Goal: Information Seeking & Learning: Check status

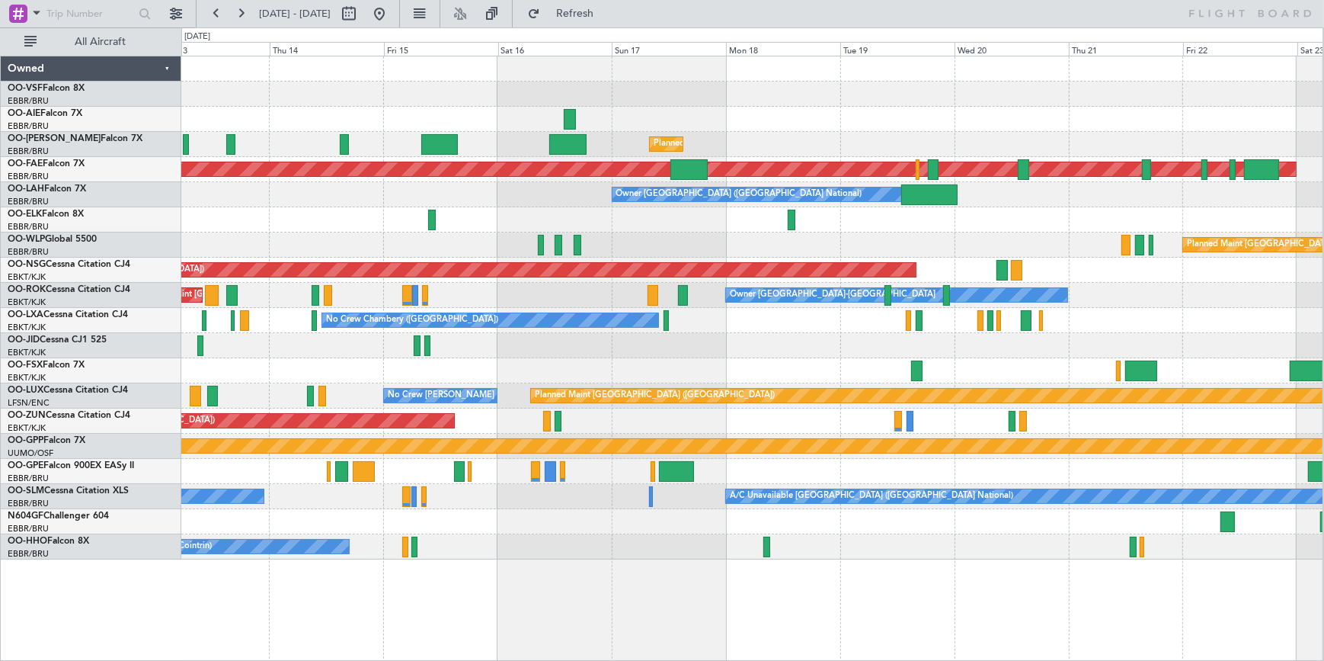
click at [559, 215] on div at bounding box center [752, 219] width 1142 height 25
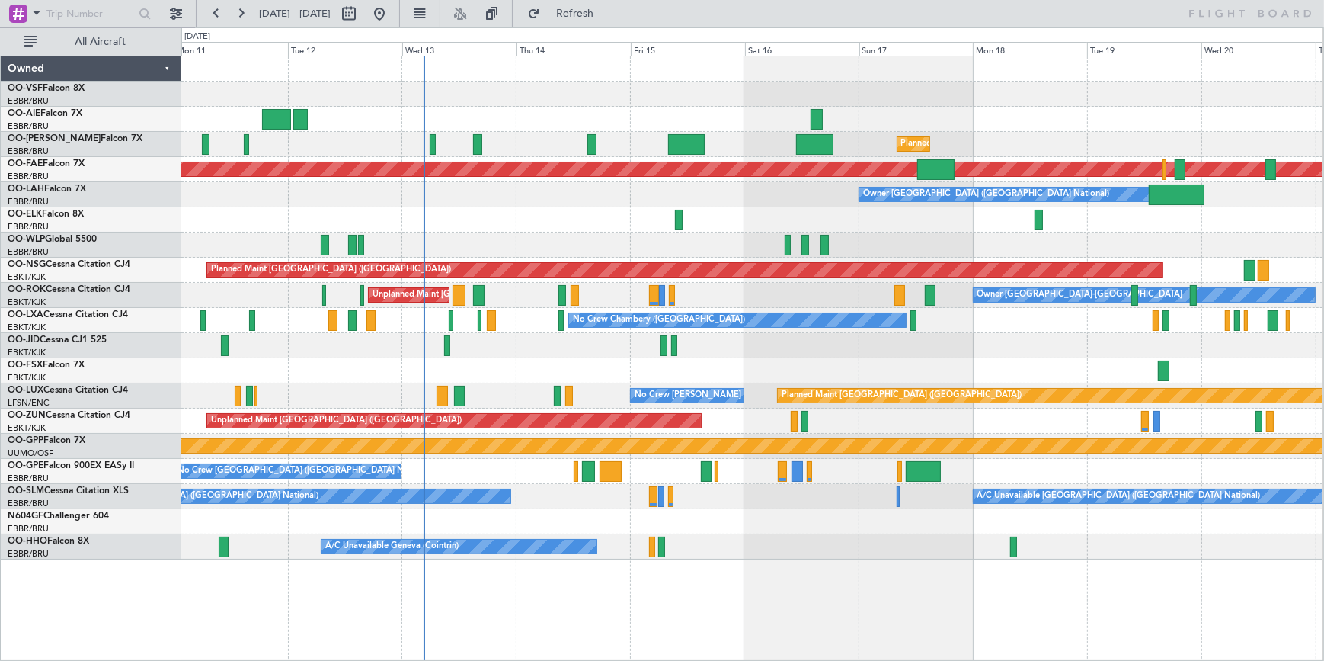
click at [968, 342] on div at bounding box center [752, 345] width 1142 height 25
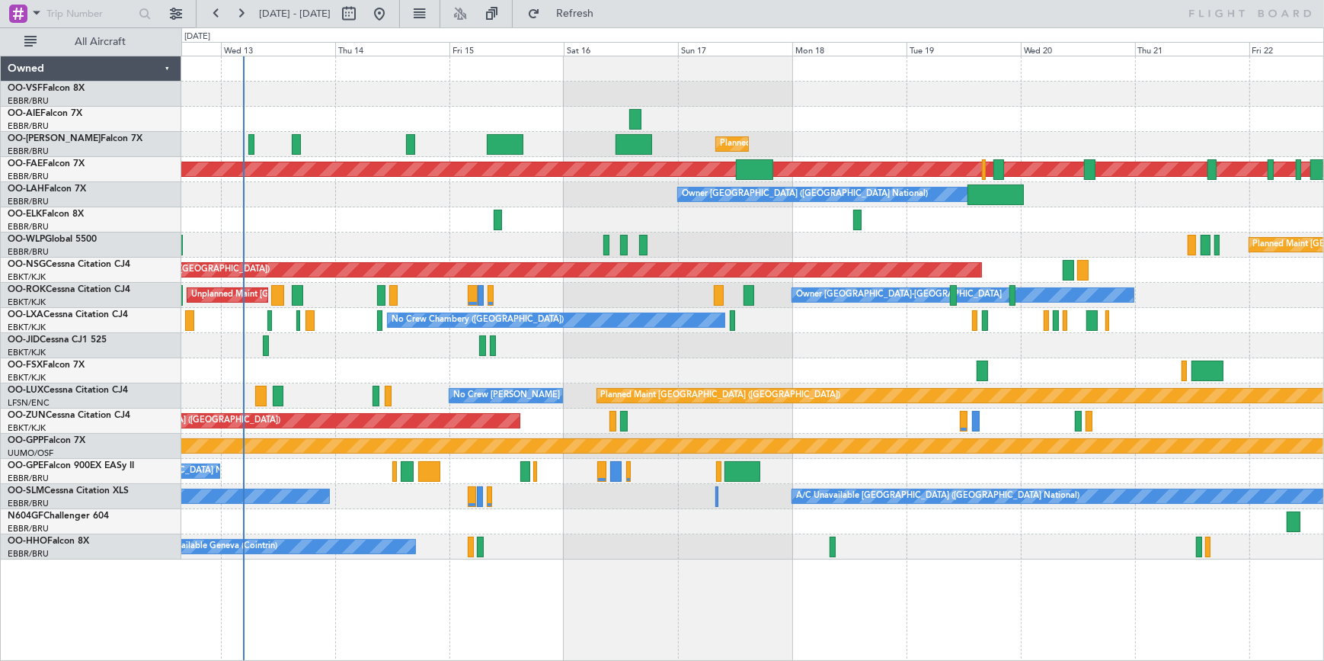
click at [348, 311] on div "Planned Maint [GEOGRAPHIC_DATA] ([GEOGRAPHIC_DATA] National) Unplanned Maint [G…" at bounding box center [752, 307] width 1142 height 503
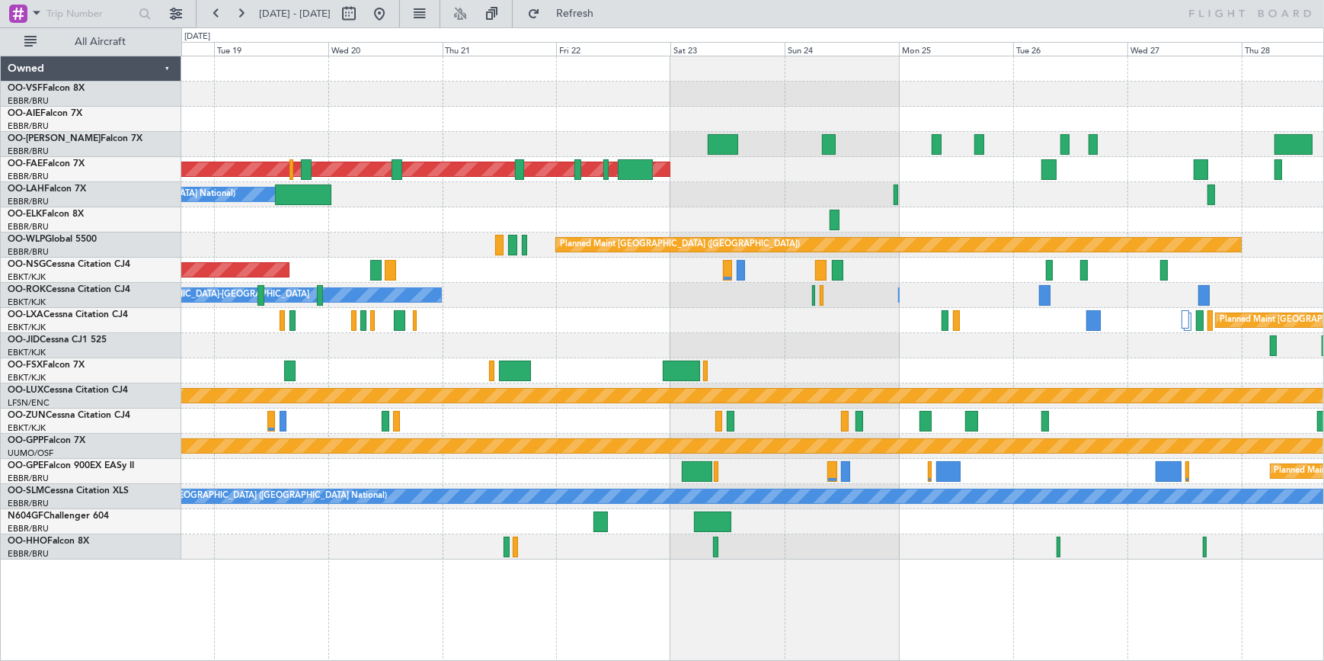
click at [309, 325] on div "Planned Maint [GEOGRAPHIC_DATA] ([GEOGRAPHIC_DATA] National) Planned Maint [GEO…" at bounding box center [752, 307] width 1142 height 503
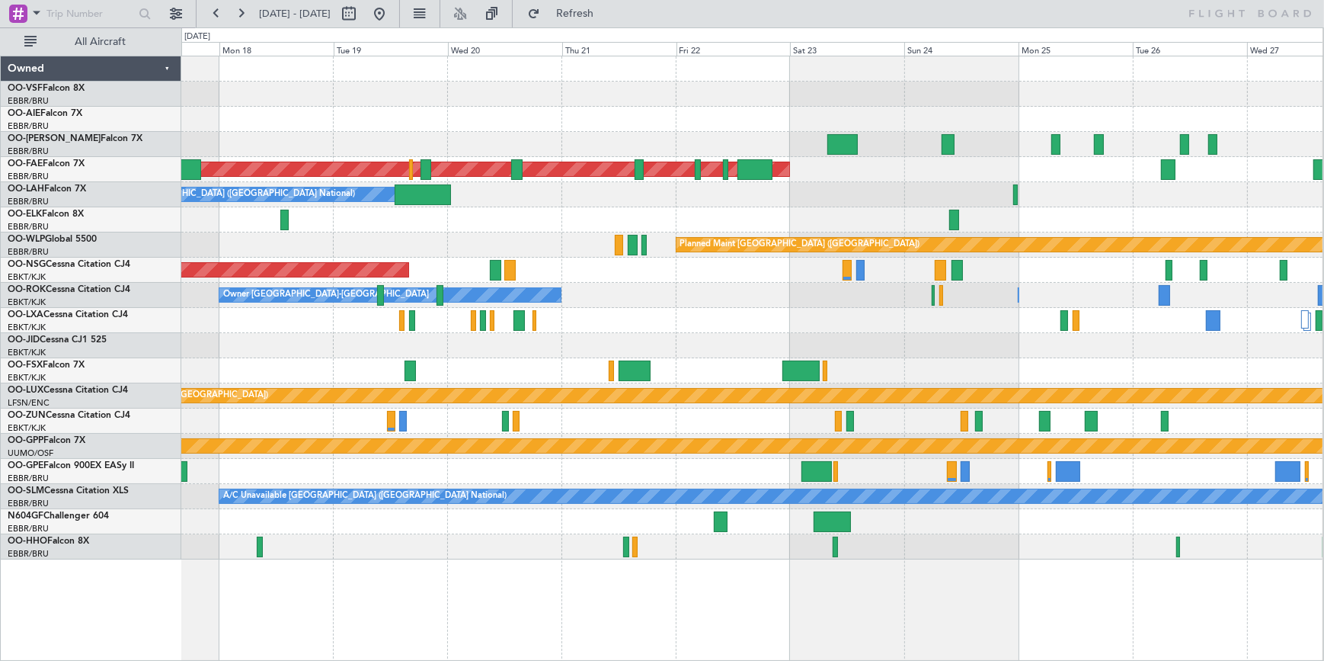
click at [620, 277] on div "Planned Maint [GEOGRAPHIC_DATA] ([GEOGRAPHIC_DATA])" at bounding box center [752, 270] width 1142 height 25
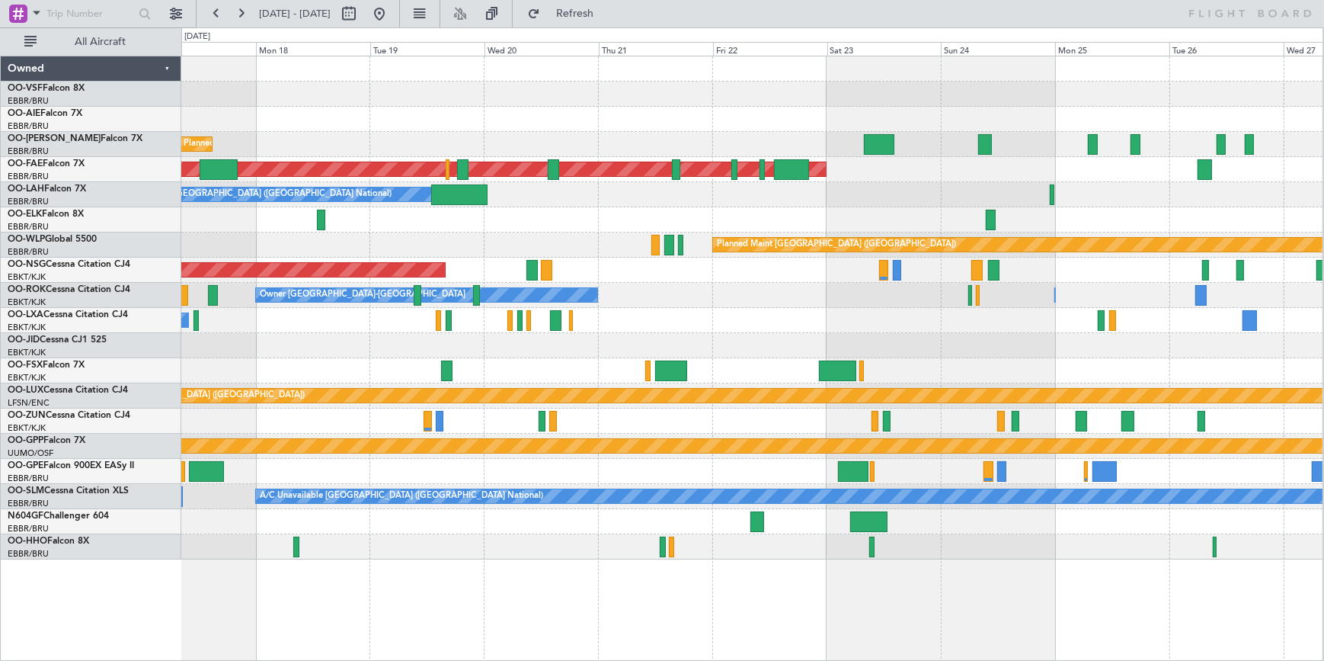
click at [552, 267] on div "Planned Maint [GEOGRAPHIC_DATA] ([GEOGRAPHIC_DATA] National) Planned Maint [GEO…" at bounding box center [752, 307] width 1142 height 503
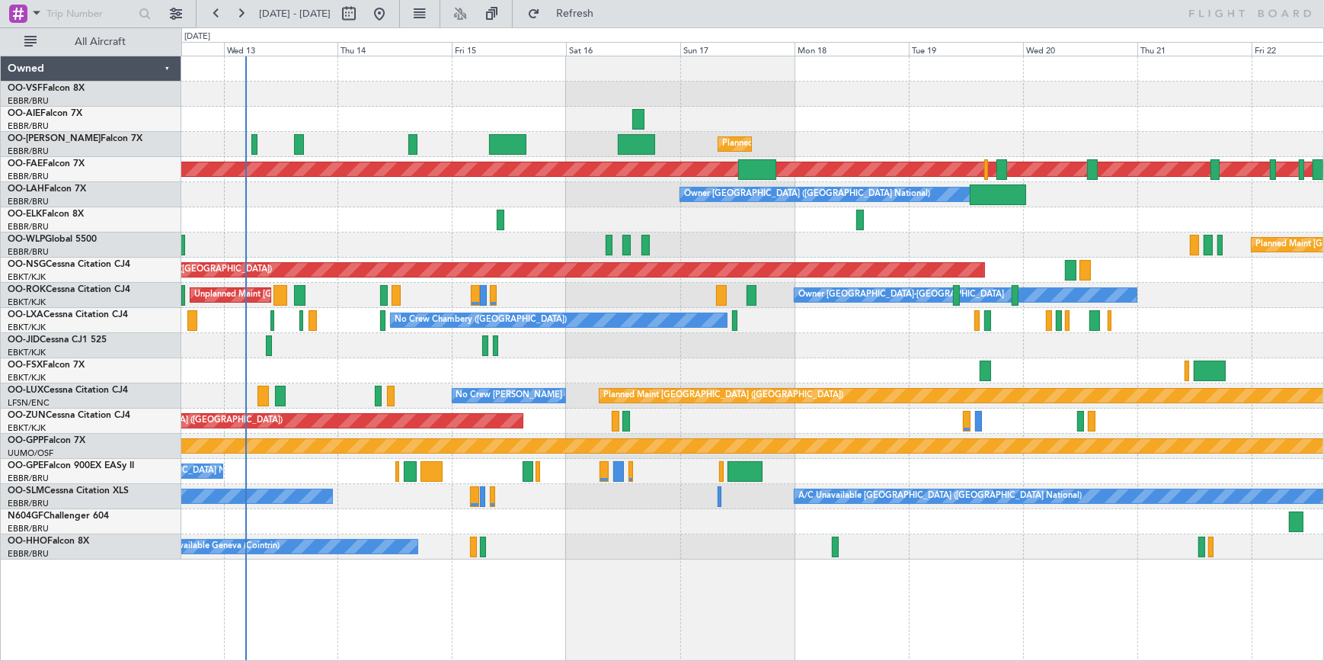
click at [626, 299] on div "Planned Maint [GEOGRAPHIC_DATA] ([GEOGRAPHIC_DATA] National) Unplanned Maint [G…" at bounding box center [752, 307] width 1142 height 503
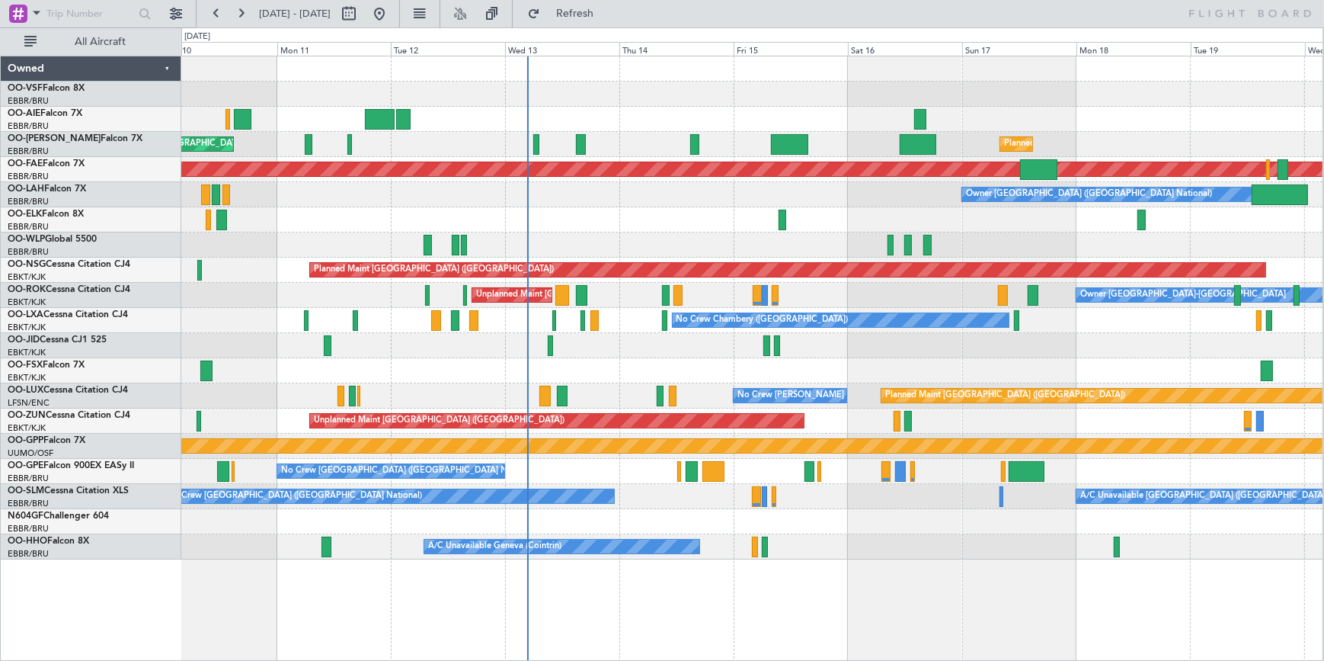
click at [657, 159] on div "Planned Maint [GEOGRAPHIC_DATA] ([GEOGRAPHIC_DATA] National) Unplanned Maint [G…" at bounding box center [752, 307] width 1142 height 503
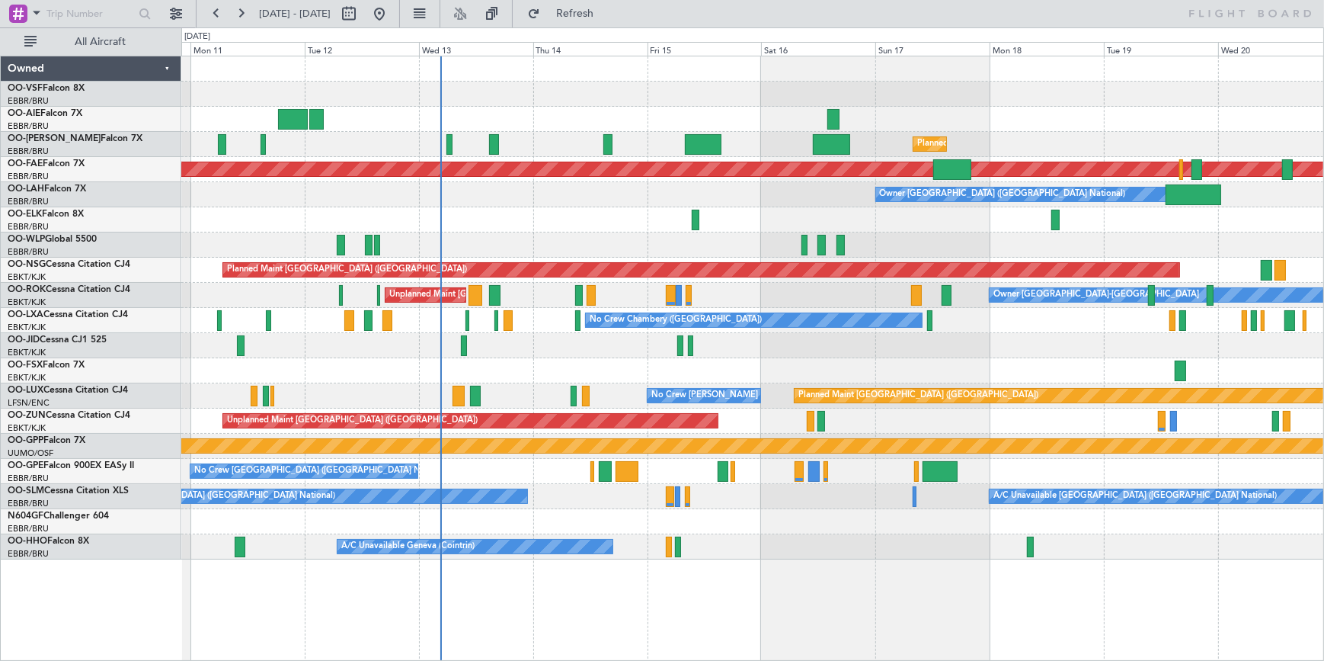
click at [958, 152] on div "Planned Maint [GEOGRAPHIC_DATA] ([GEOGRAPHIC_DATA] National) Unplanned Maint [G…" at bounding box center [752, 307] width 1142 height 503
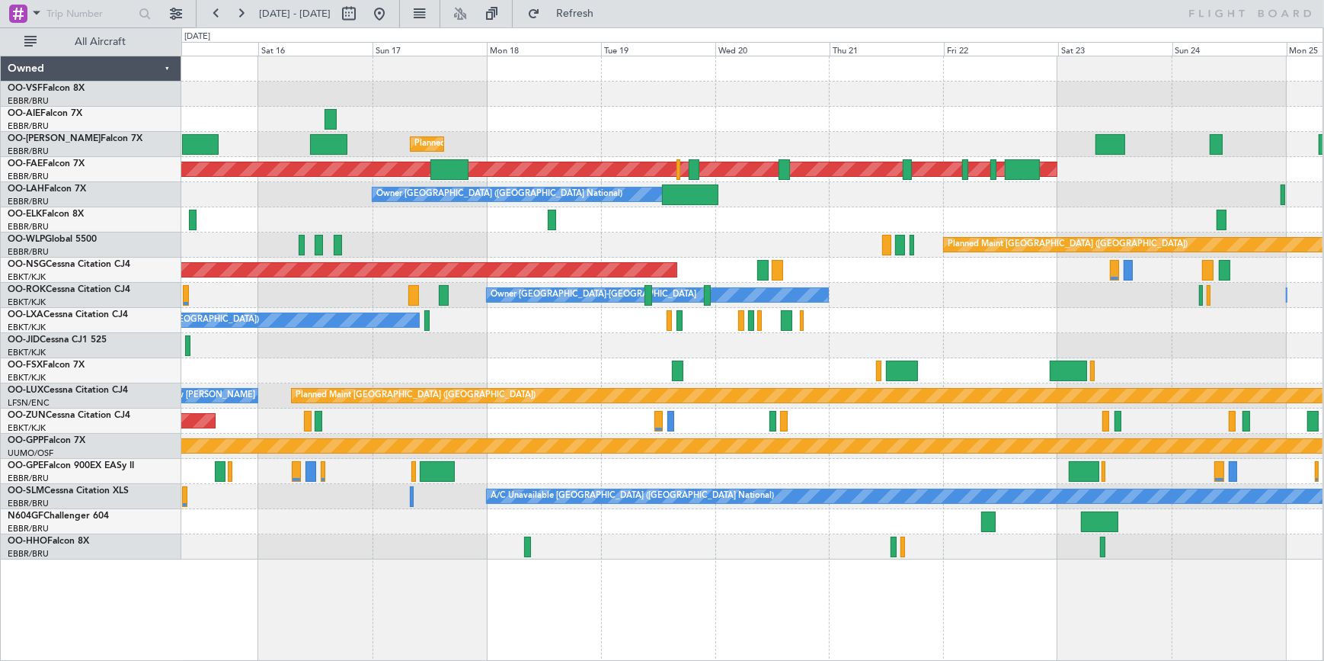
click at [440, 129] on div "Planned Maint [GEOGRAPHIC_DATA] ([GEOGRAPHIC_DATA] National) Planned Maint [GEO…" at bounding box center [752, 307] width 1142 height 503
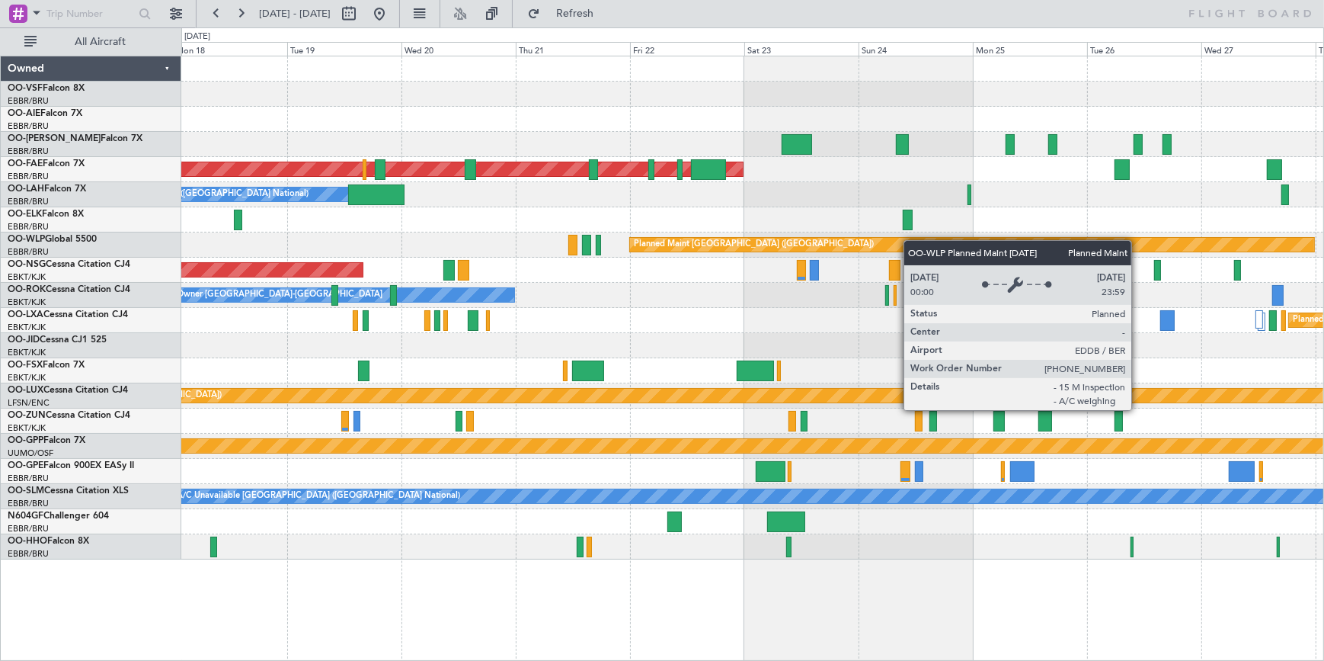
click at [846, 248] on div "Planned Maint [GEOGRAPHIC_DATA] ([GEOGRAPHIC_DATA] National) Planned Maint [GEO…" at bounding box center [752, 307] width 1142 height 503
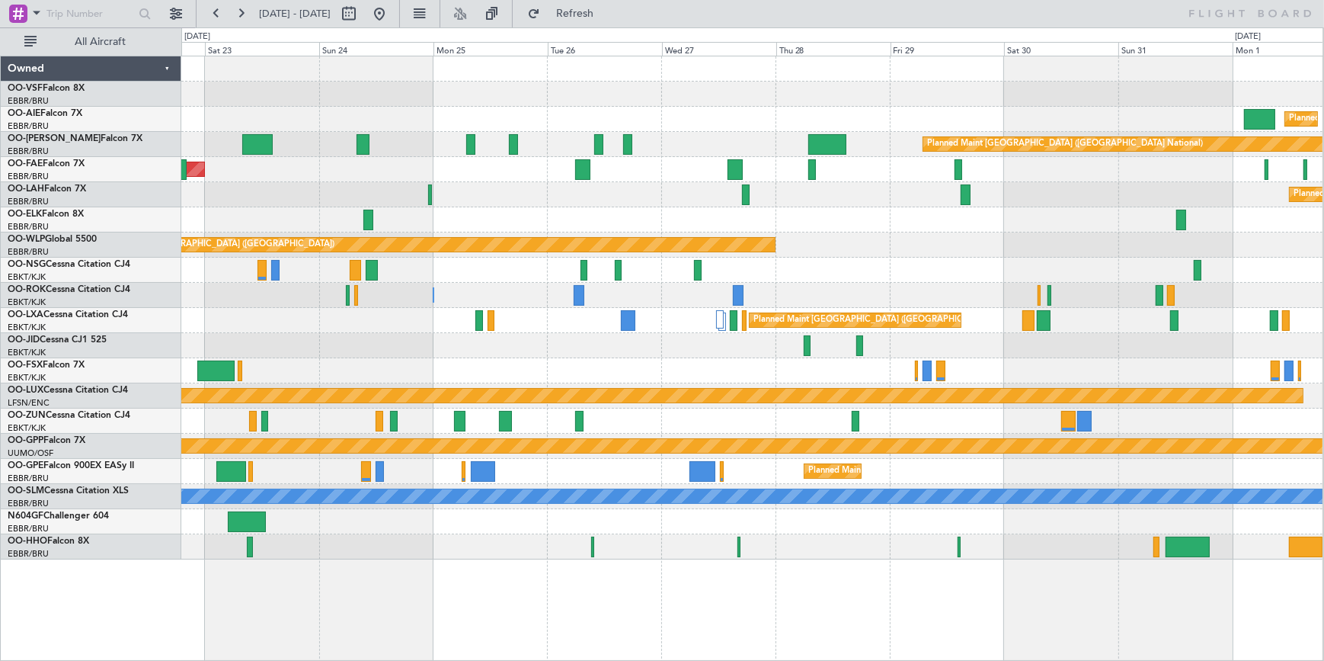
click at [357, 160] on div "Planned Maint Kortrijk-[GEOGRAPHIC_DATA] Owner [GEOGRAPHIC_DATA]" at bounding box center [752, 169] width 1142 height 25
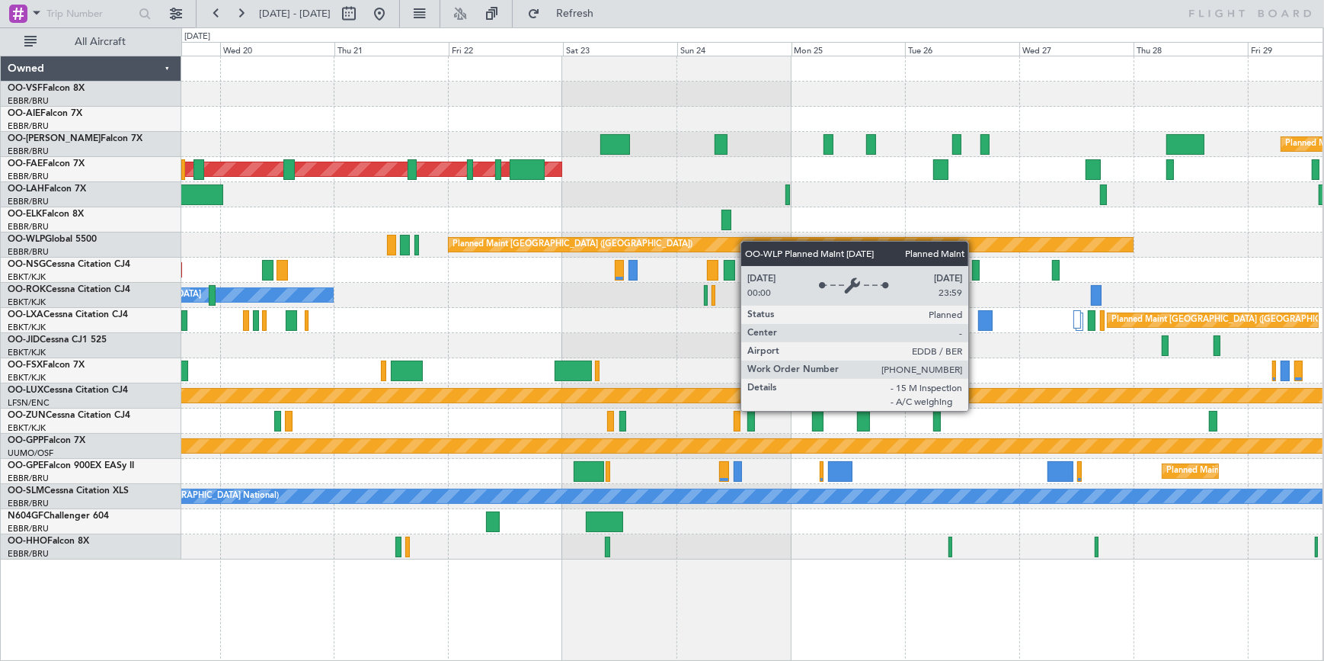
click at [844, 236] on div "Planned Maint [GEOGRAPHIC_DATA] ([GEOGRAPHIC_DATA] National) Planned Maint [GEO…" at bounding box center [752, 307] width 1142 height 503
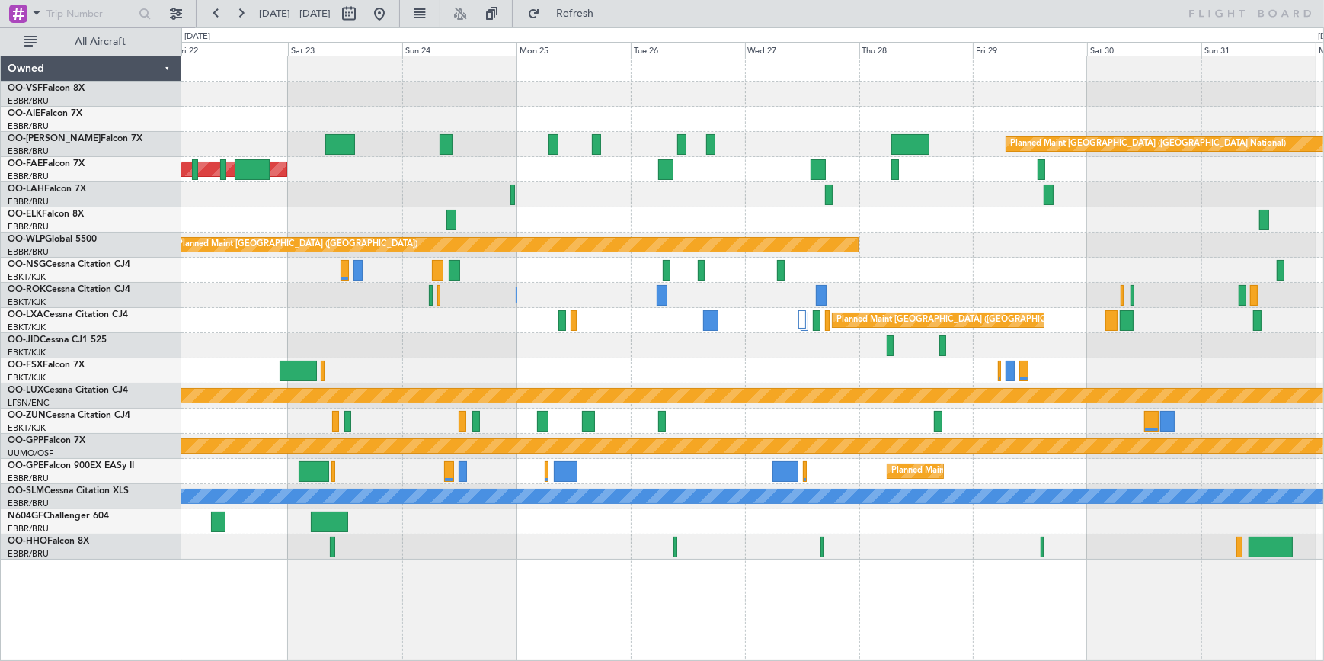
click at [1212, 106] on div "Planned Maint [GEOGRAPHIC_DATA] ([GEOGRAPHIC_DATA]) Planned Maint [GEOGRAPHIC_D…" at bounding box center [752, 307] width 1142 height 503
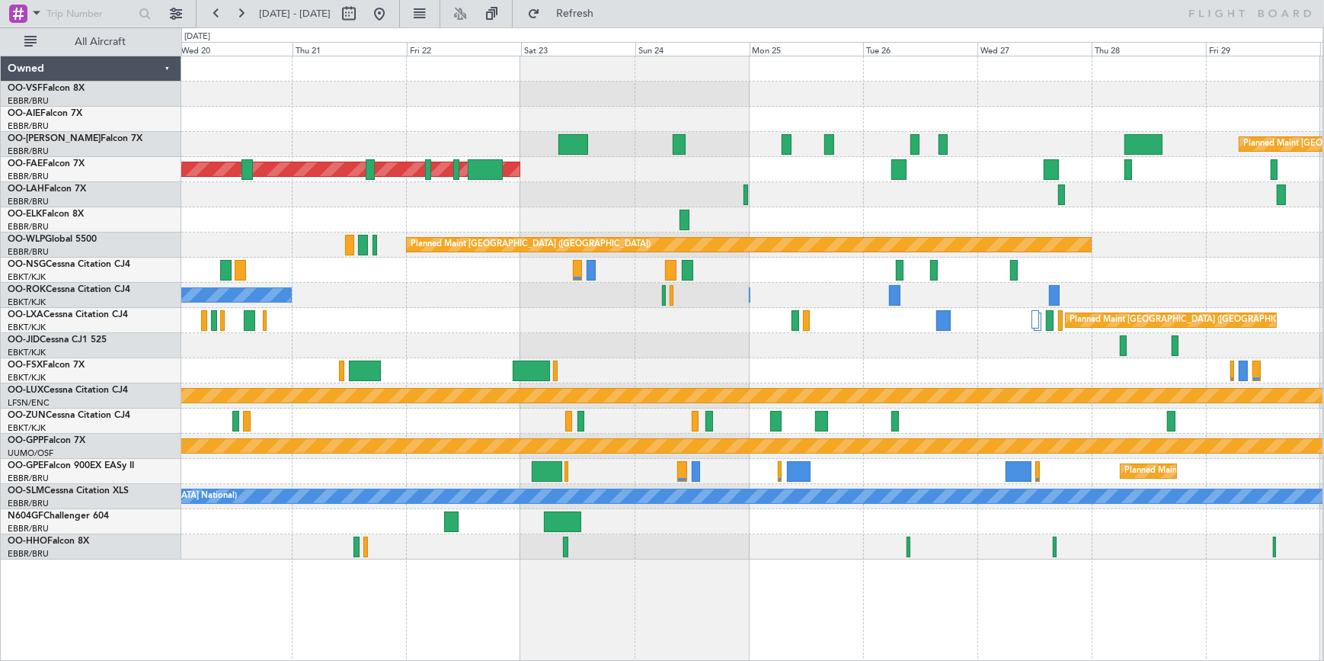
click at [1001, 122] on div "Planned Maint [GEOGRAPHIC_DATA] ([GEOGRAPHIC_DATA]) Planned Maint [GEOGRAPHIC_D…" at bounding box center [752, 307] width 1142 height 503
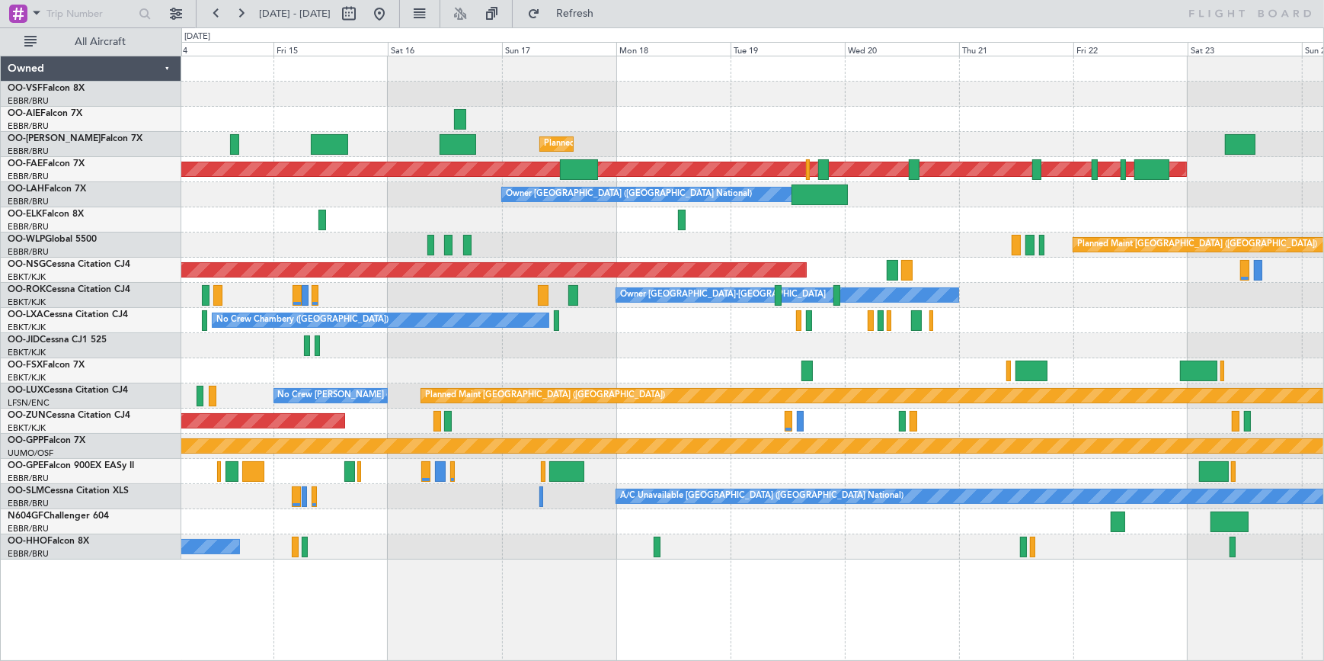
click at [942, 136] on div "Planned Maint [GEOGRAPHIC_DATA] ([GEOGRAPHIC_DATA] National) Planned Maint [GEO…" at bounding box center [752, 307] width 1142 height 503
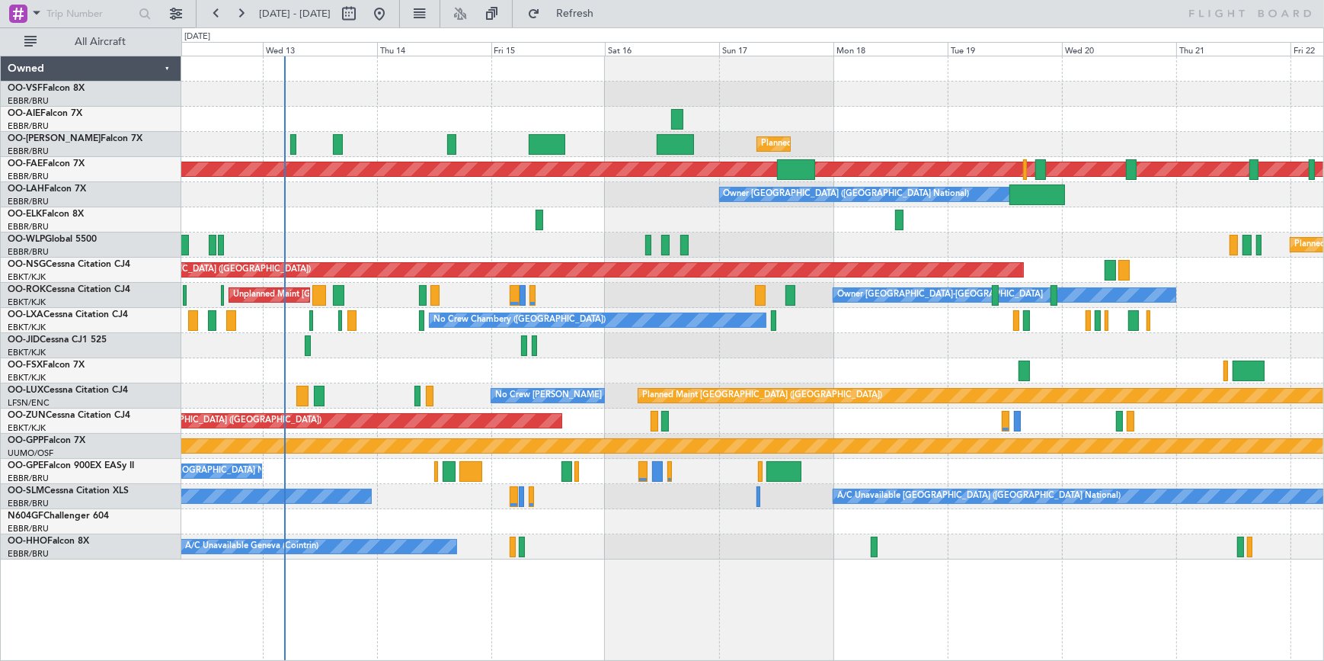
click at [1158, 136] on div "Planned Maint [GEOGRAPHIC_DATA] ([GEOGRAPHIC_DATA] National) Unplanned Maint [G…" at bounding box center [752, 144] width 1142 height 25
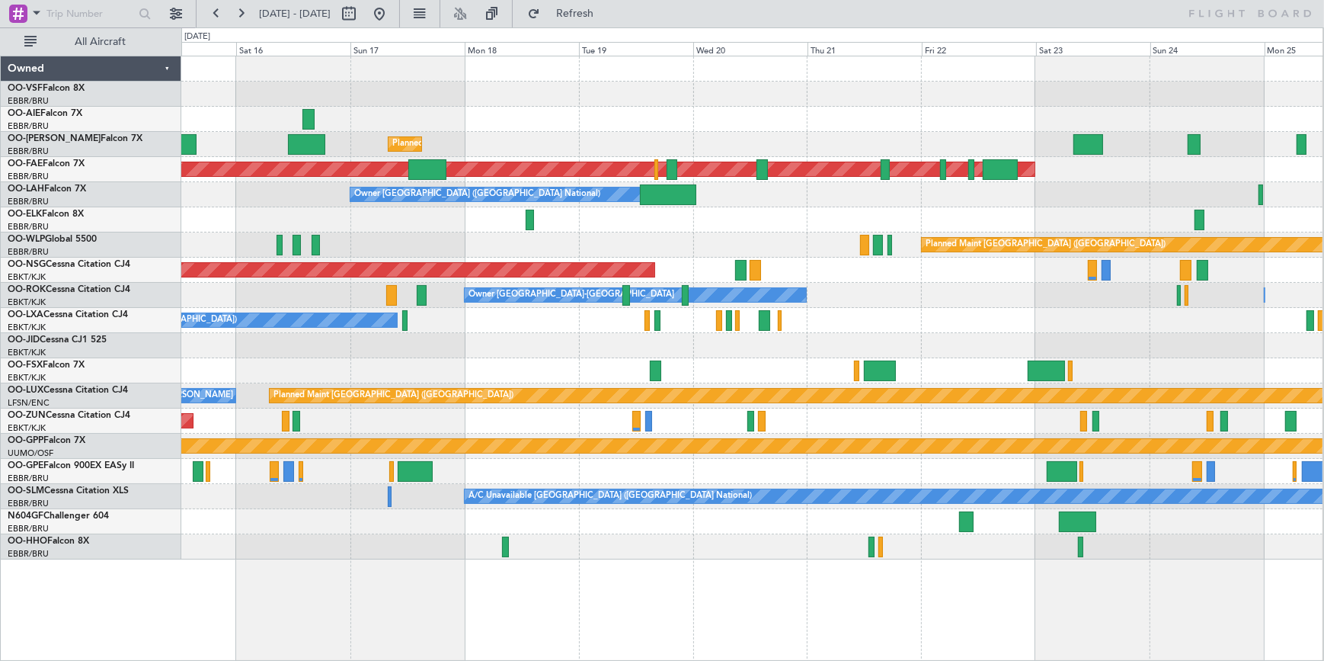
click at [515, 122] on div "Planned Maint [GEOGRAPHIC_DATA] ([GEOGRAPHIC_DATA] National) Planned Maint [GEO…" at bounding box center [752, 307] width 1142 height 503
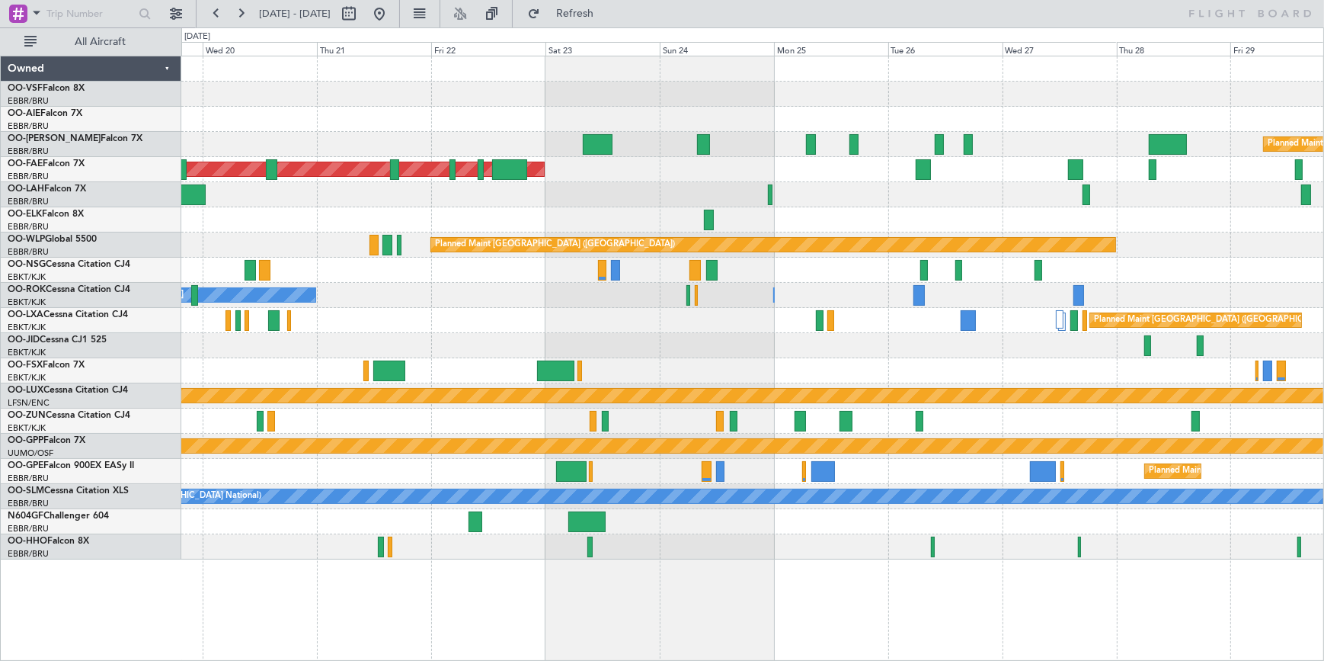
click at [303, 149] on div "Planned Maint [GEOGRAPHIC_DATA] ([GEOGRAPHIC_DATA] National) Planned Maint [GEO…" at bounding box center [752, 307] width 1142 height 503
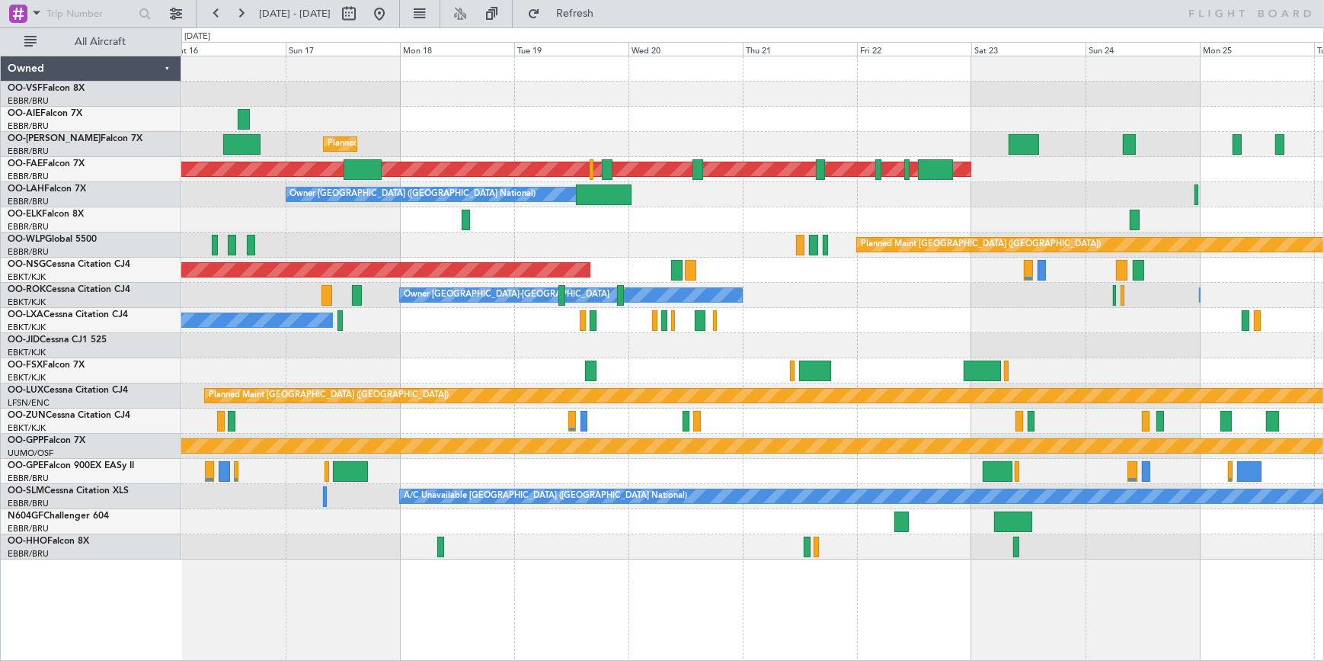
click at [884, 126] on div at bounding box center [752, 119] width 1142 height 25
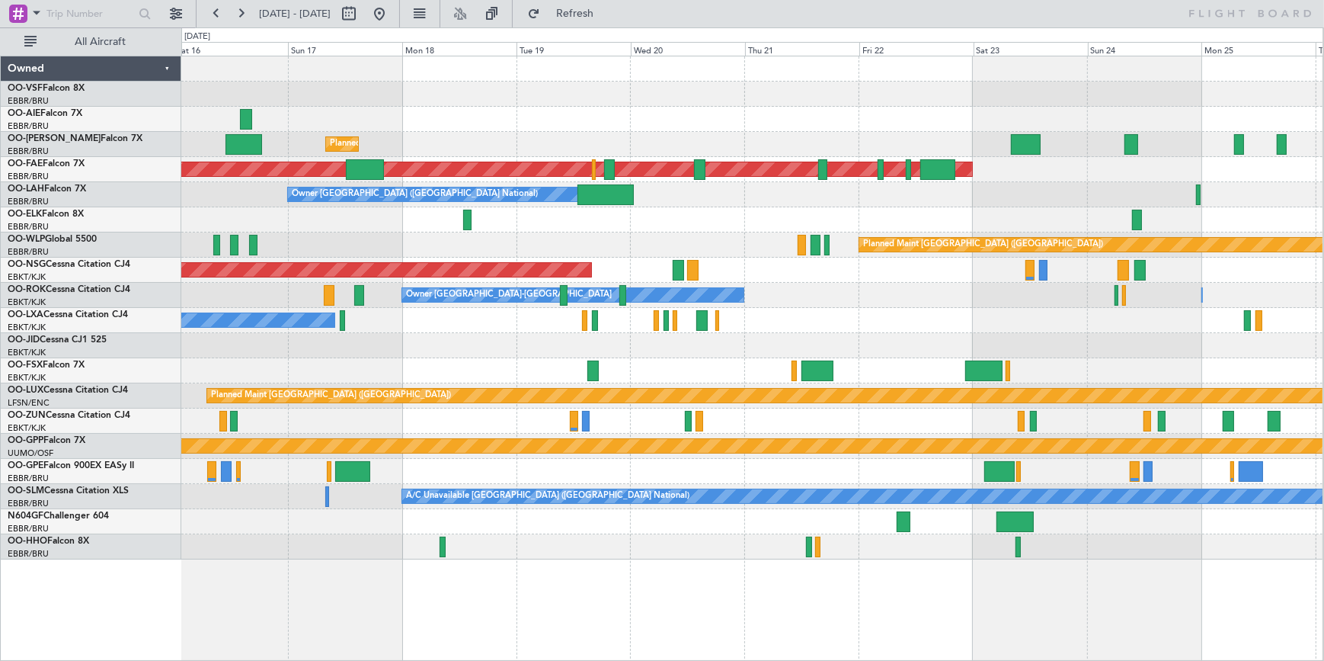
click at [1096, 198] on div "Owner [GEOGRAPHIC_DATA] ([GEOGRAPHIC_DATA] National)" at bounding box center [752, 194] width 1142 height 25
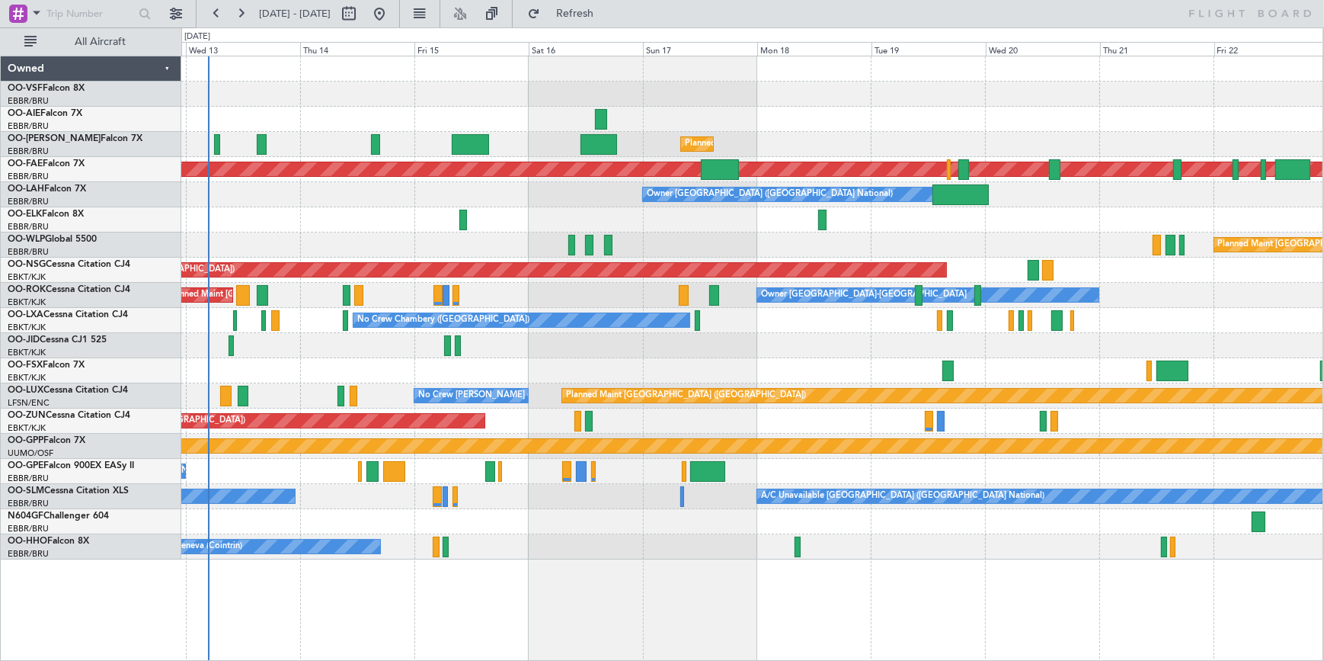
click at [847, 123] on div at bounding box center [752, 119] width 1142 height 25
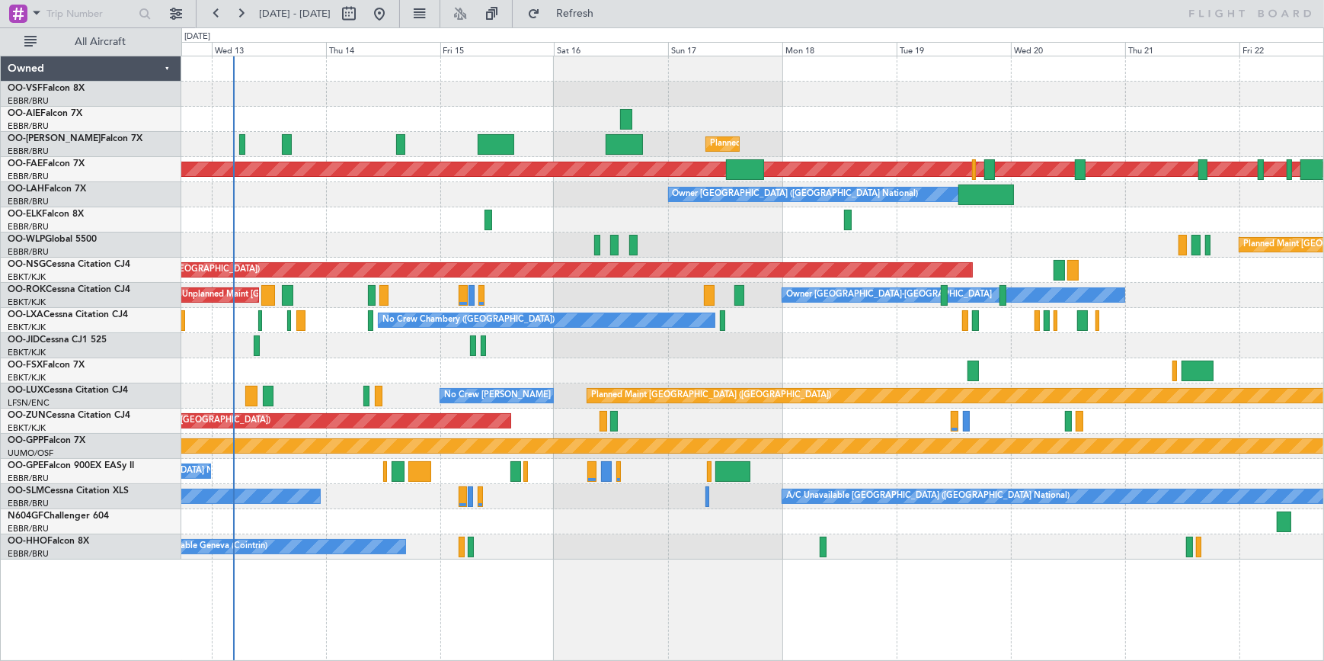
click at [899, 149] on div "Planned Maint [GEOGRAPHIC_DATA] ([GEOGRAPHIC_DATA] National) Unplanned Maint [G…" at bounding box center [752, 307] width 1142 height 503
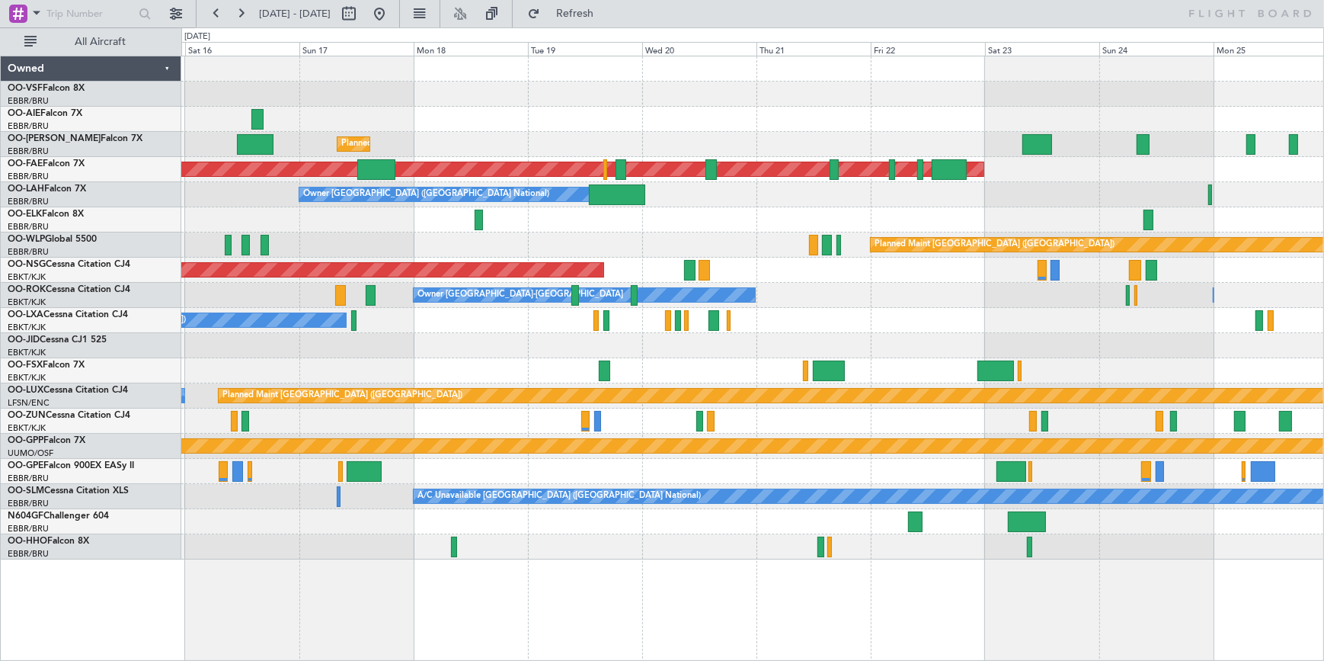
click at [706, 133] on div "Planned Maint [GEOGRAPHIC_DATA] ([GEOGRAPHIC_DATA] National)" at bounding box center [752, 144] width 1142 height 25
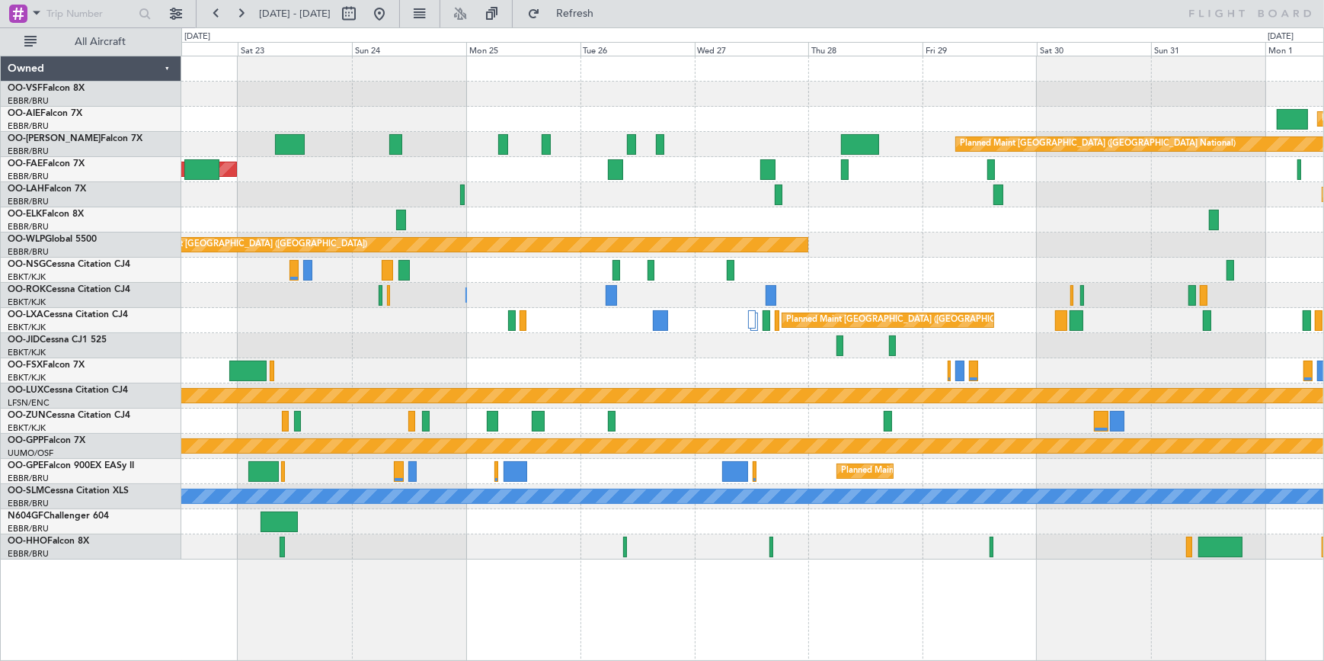
click at [681, 88] on div "Planned Maint [GEOGRAPHIC_DATA] ([GEOGRAPHIC_DATA]) Planned Maint [GEOGRAPHIC_D…" at bounding box center [752, 307] width 1142 height 503
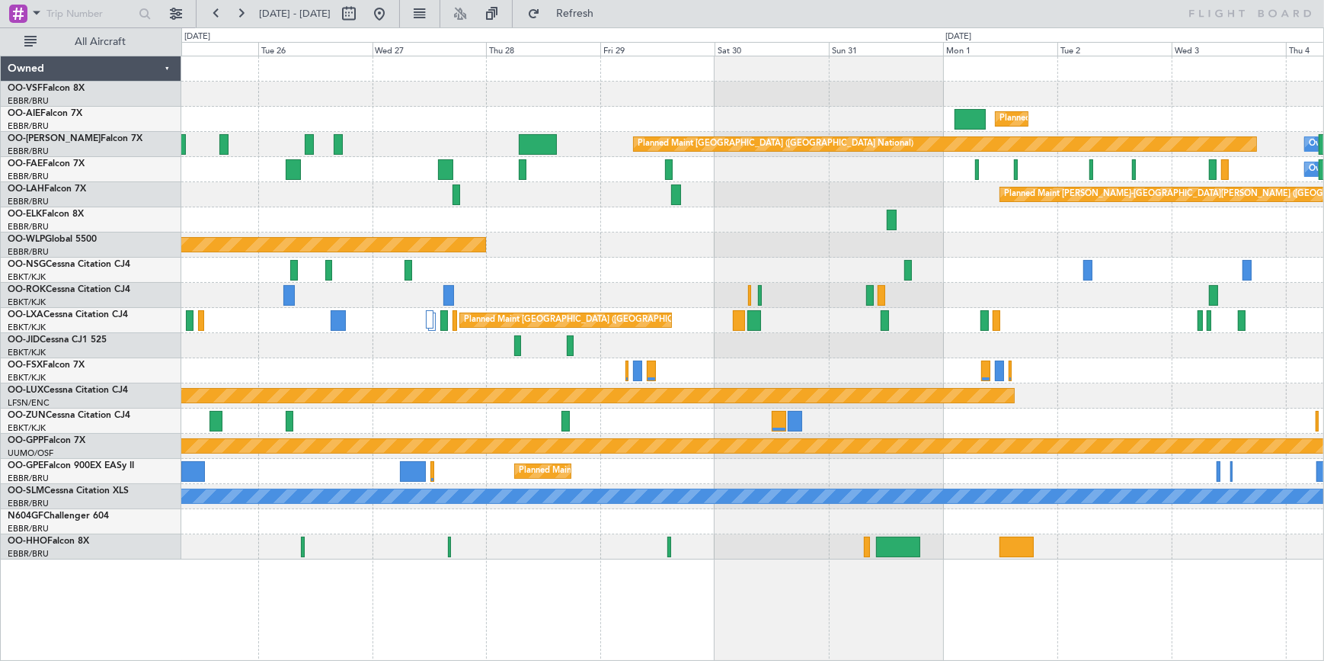
click at [632, 99] on div at bounding box center [752, 94] width 1142 height 25
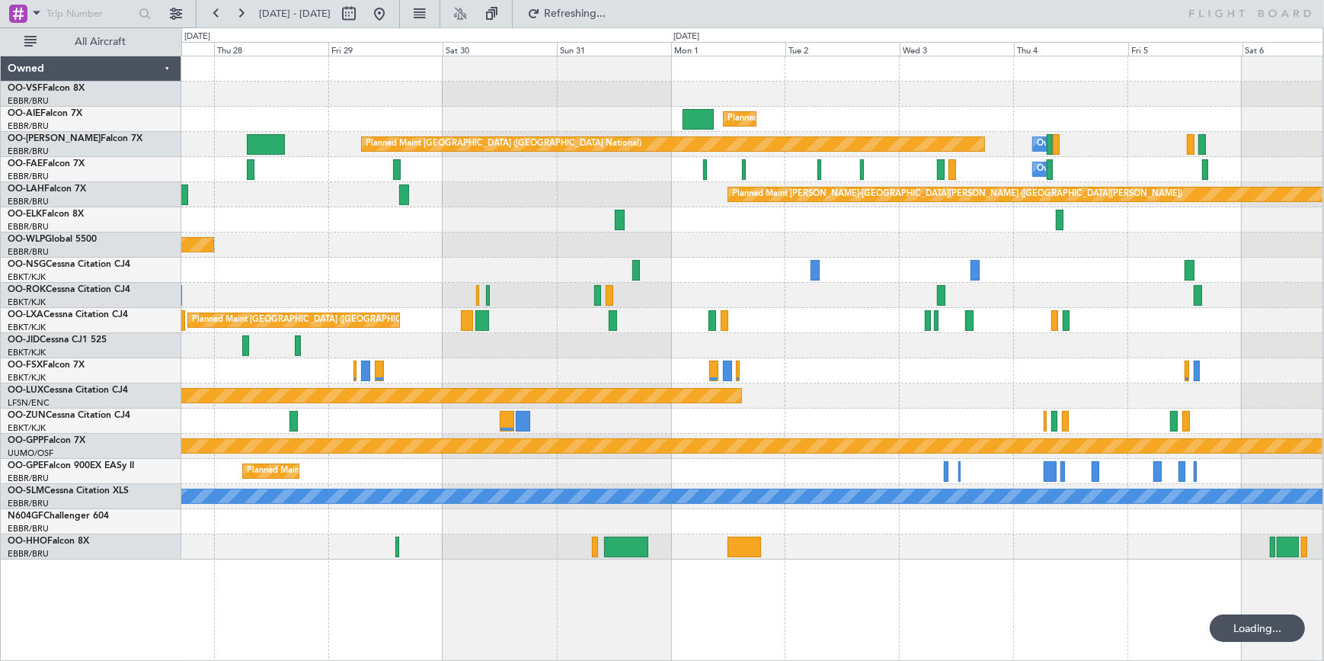
click at [415, 114] on div "Planned Maint [GEOGRAPHIC_DATA] ([GEOGRAPHIC_DATA]) Planned Maint [GEOGRAPHIC_D…" at bounding box center [752, 307] width 1142 height 503
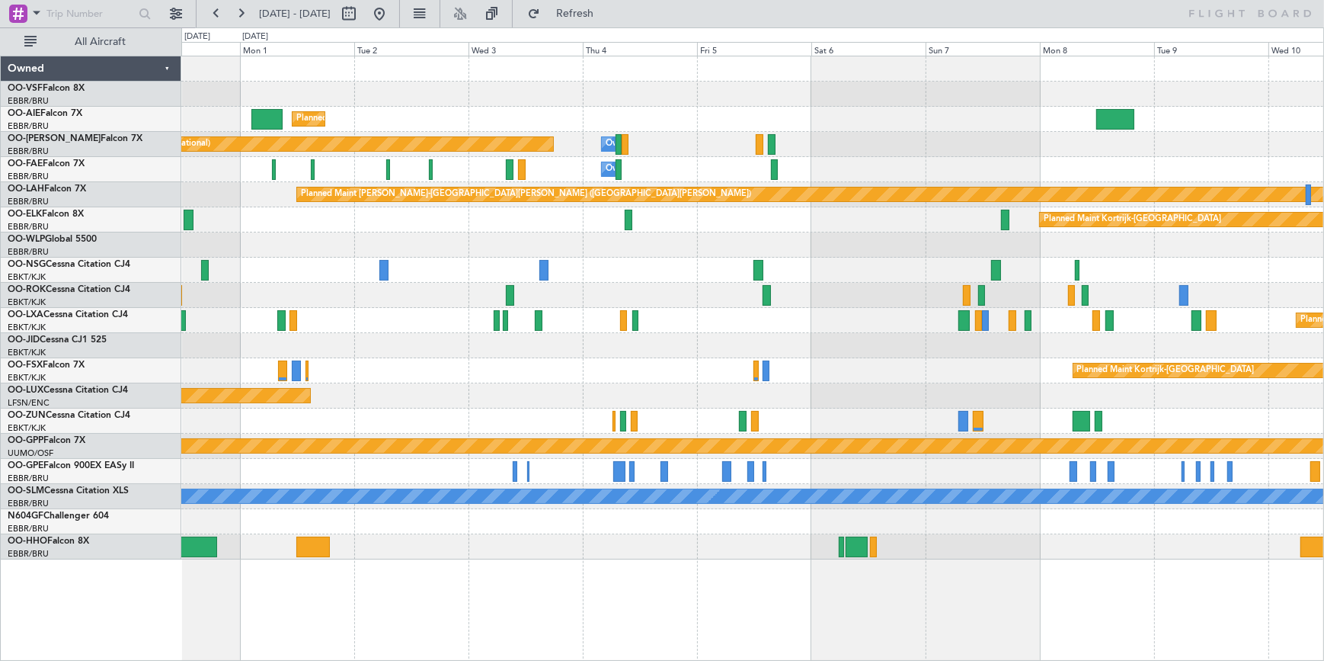
click at [1055, 92] on div "Planned Maint [GEOGRAPHIC_DATA] ([GEOGRAPHIC_DATA]) Planned Maint [GEOGRAPHIC_D…" at bounding box center [752, 307] width 1142 height 503
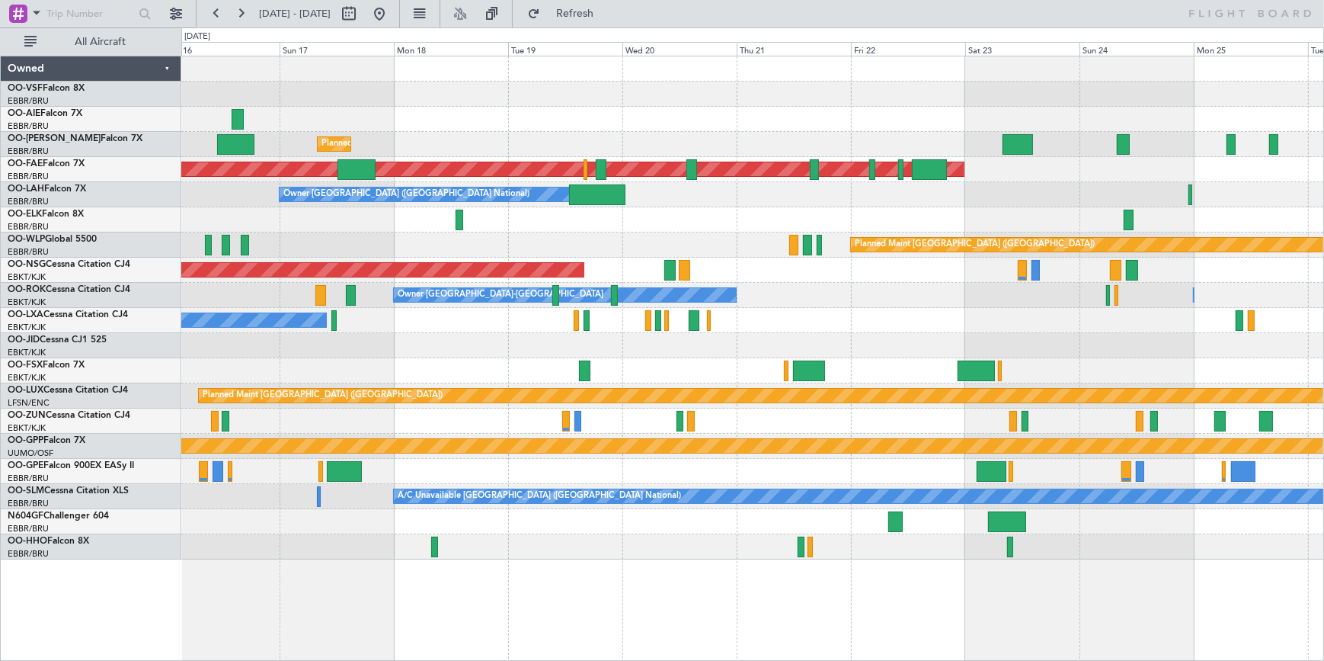
click at [934, 82] on div "Planned Maint [GEOGRAPHIC_DATA] ([GEOGRAPHIC_DATA] National) Planned Maint [GEO…" at bounding box center [752, 307] width 1142 height 503
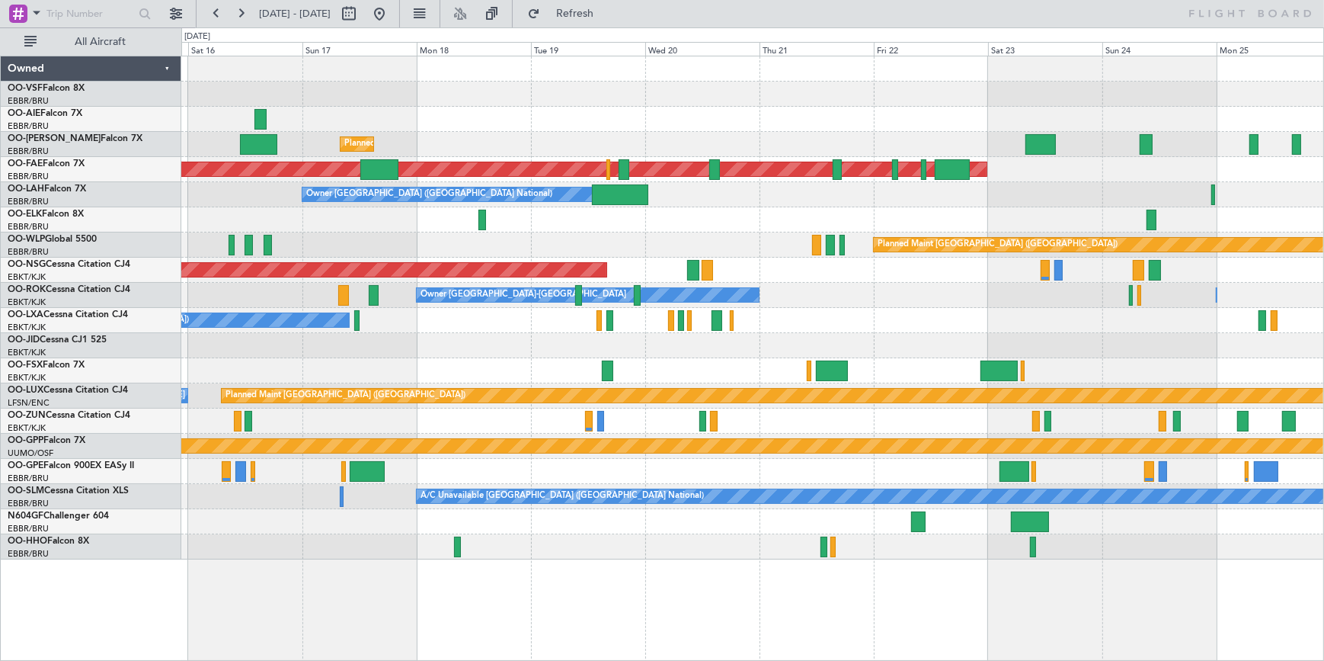
click at [917, 353] on div "Planned Maint [GEOGRAPHIC_DATA] ([GEOGRAPHIC_DATA] National) Planned Maint [GEO…" at bounding box center [752, 307] width 1142 height 503
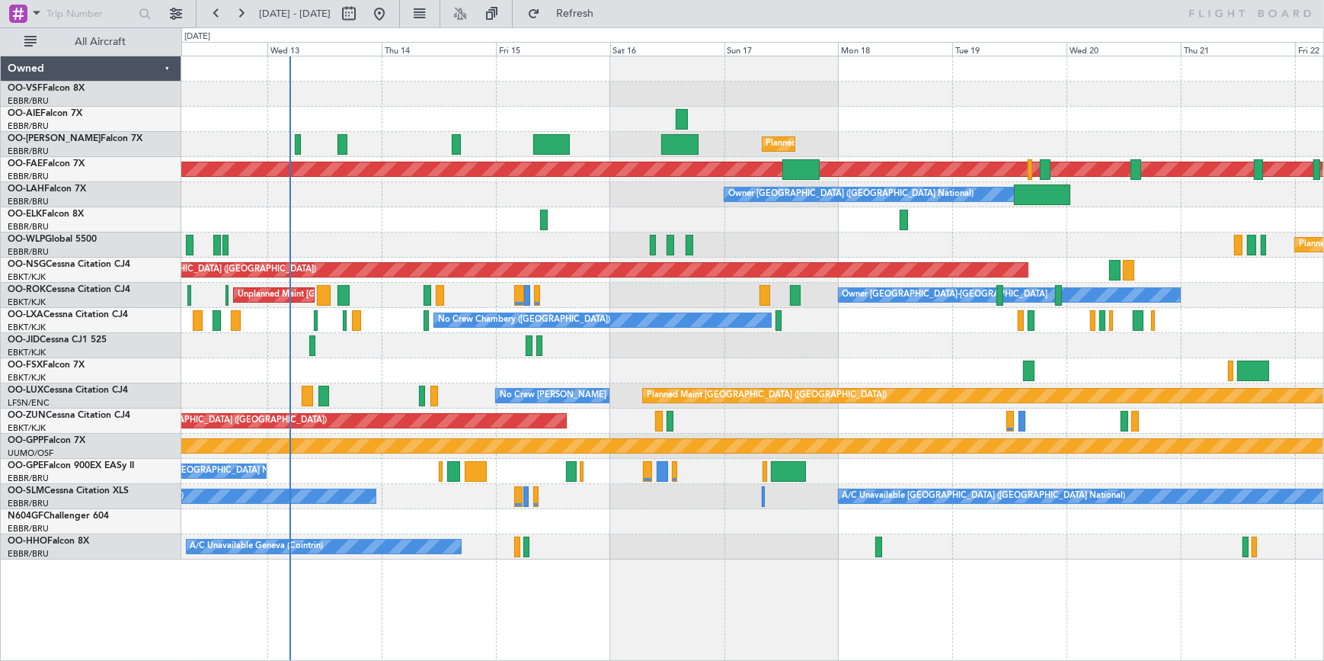
click at [907, 331] on div "No Crew Chambery ([GEOGRAPHIC_DATA])" at bounding box center [752, 320] width 1142 height 25
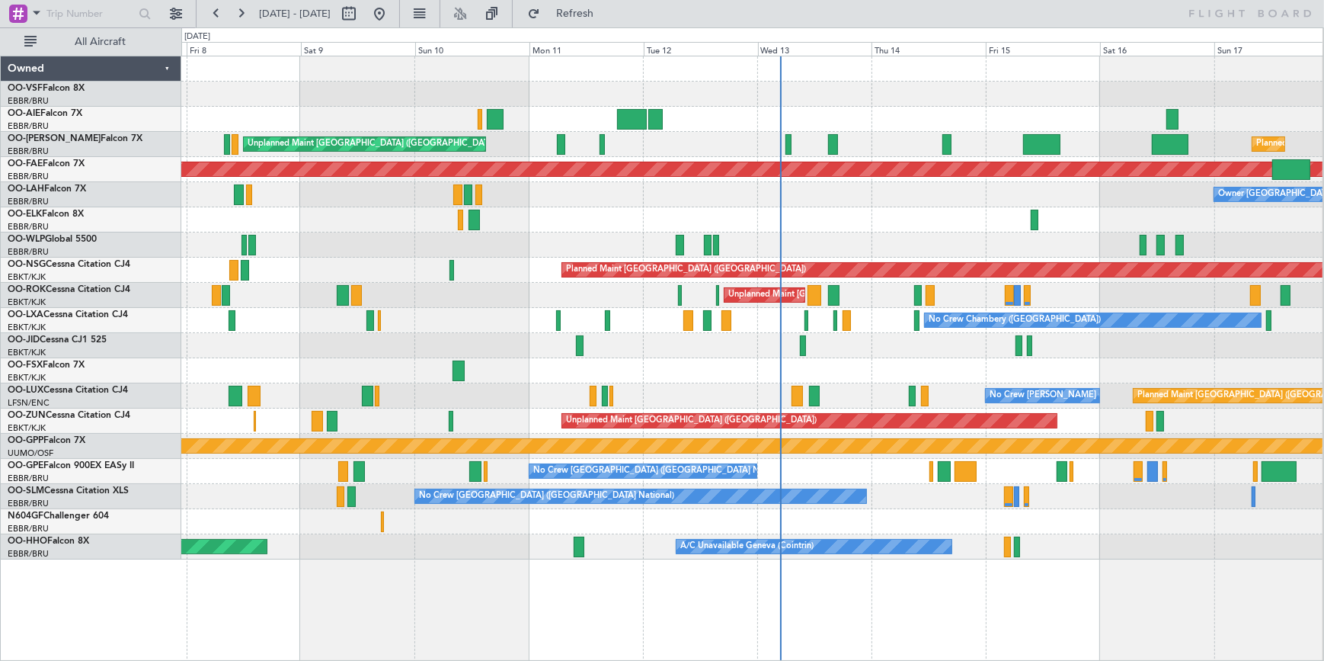
click at [643, 383] on div "Planned Maint [GEOGRAPHIC_DATA] ([GEOGRAPHIC_DATA] National) Unplanned Maint [G…" at bounding box center [752, 307] width 1142 height 503
